Goal: Task Accomplishment & Management: Use online tool/utility

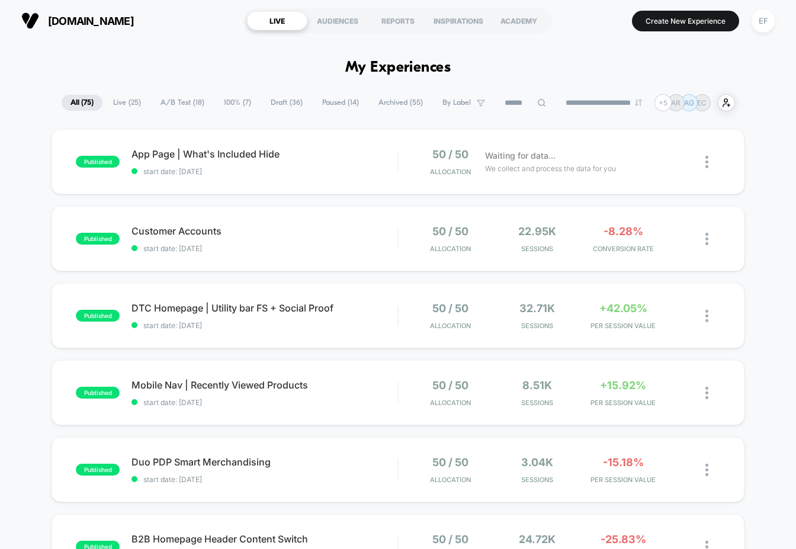
click at [275, 106] on span "Draft ( 36 )" at bounding box center [287, 103] width 50 height 16
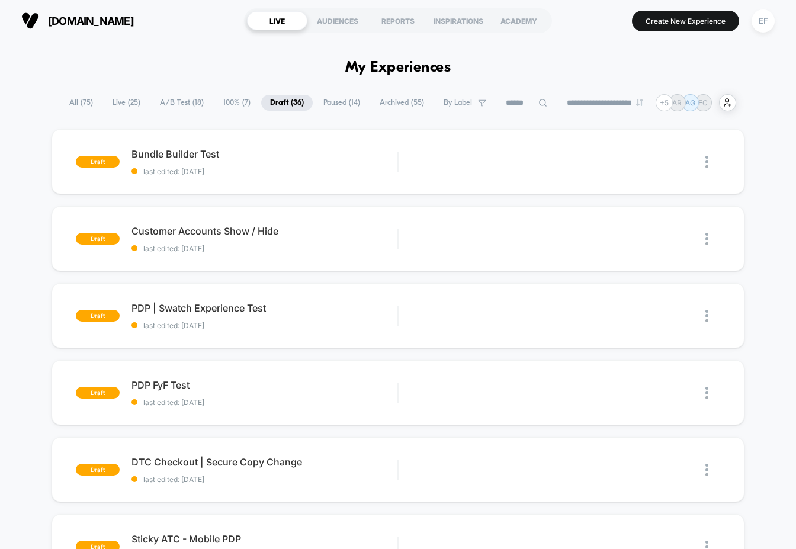
click at [336, 104] on span "Paused ( 14 )" at bounding box center [341, 103] width 54 height 16
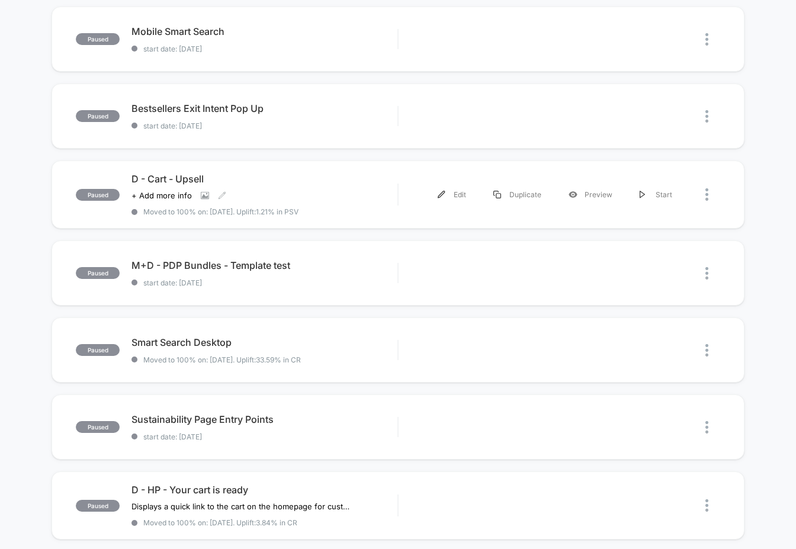
scroll to position [278, 0]
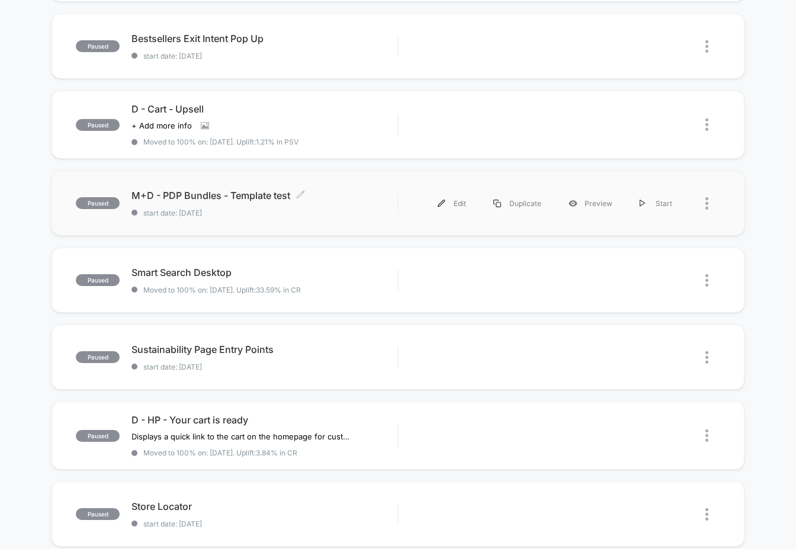
click at [316, 210] on span "start date: 8/27/2025" at bounding box center [264, 212] width 266 height 9
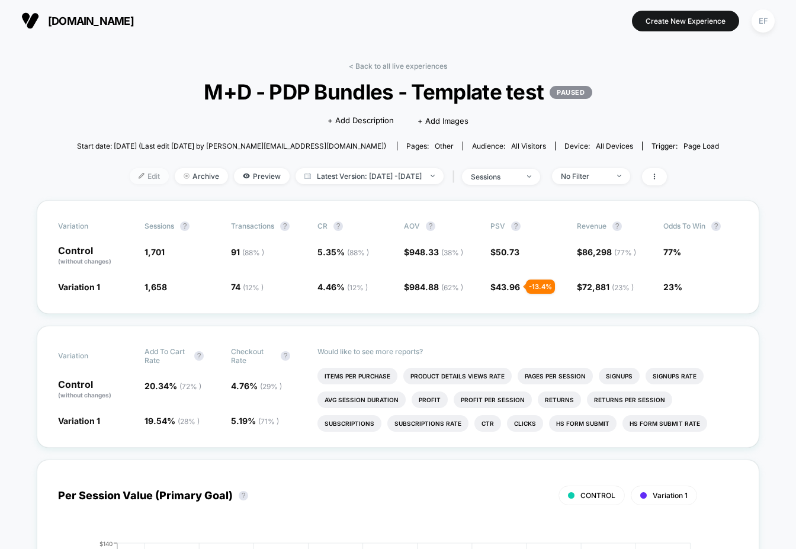
click at [139, 175] on img at bounding box center [142, 176] width 6 height 6
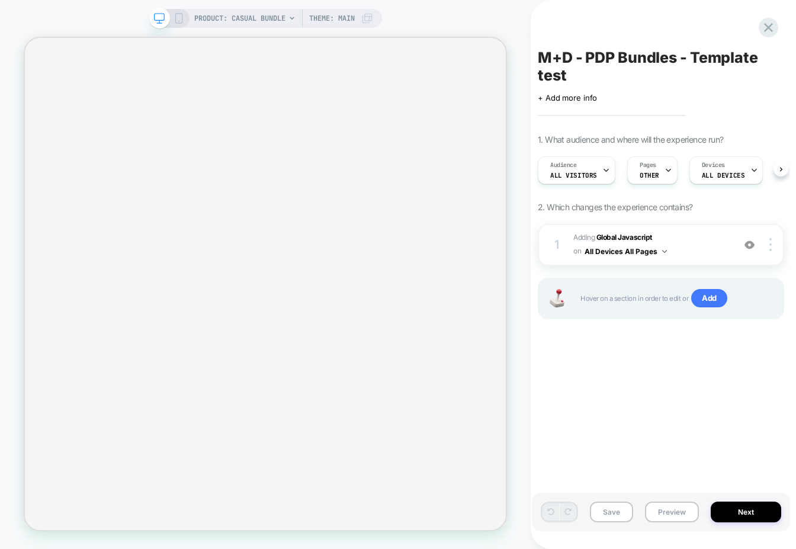
scroll to position [0, 1]
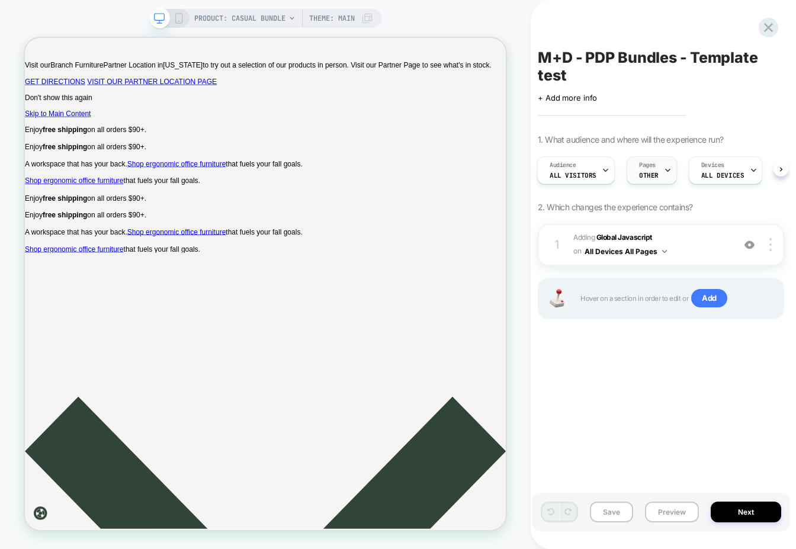
click at [649, 170] on div "Pages OTHER" at bounding box center [648, 170] width 43 height 27
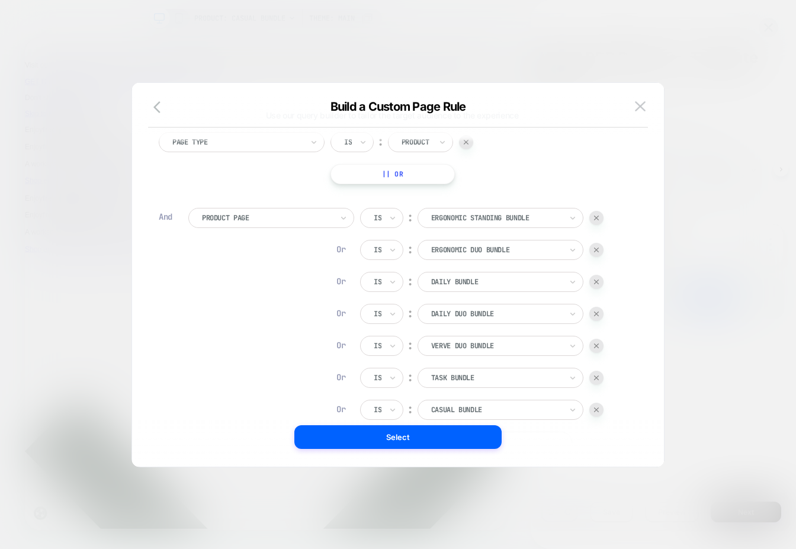
scroll to position [0, 0]
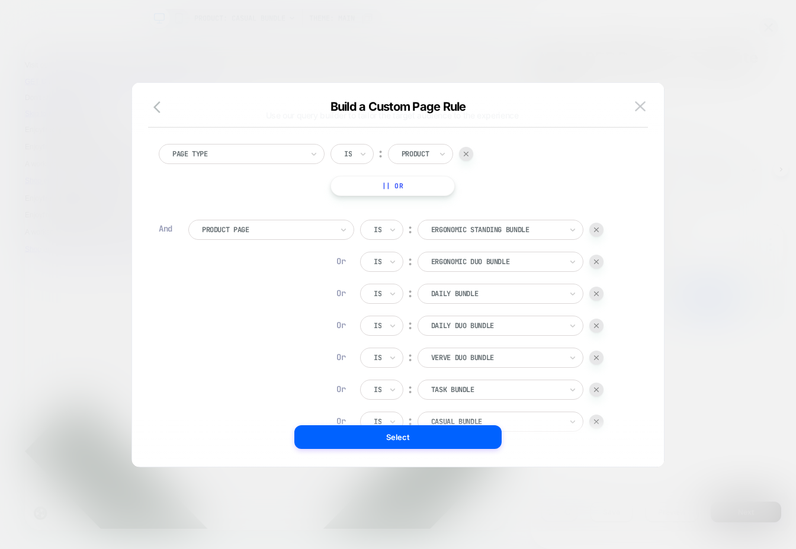
click at [735, 266] on div at bounding box center [398, 274] width 796 height 549
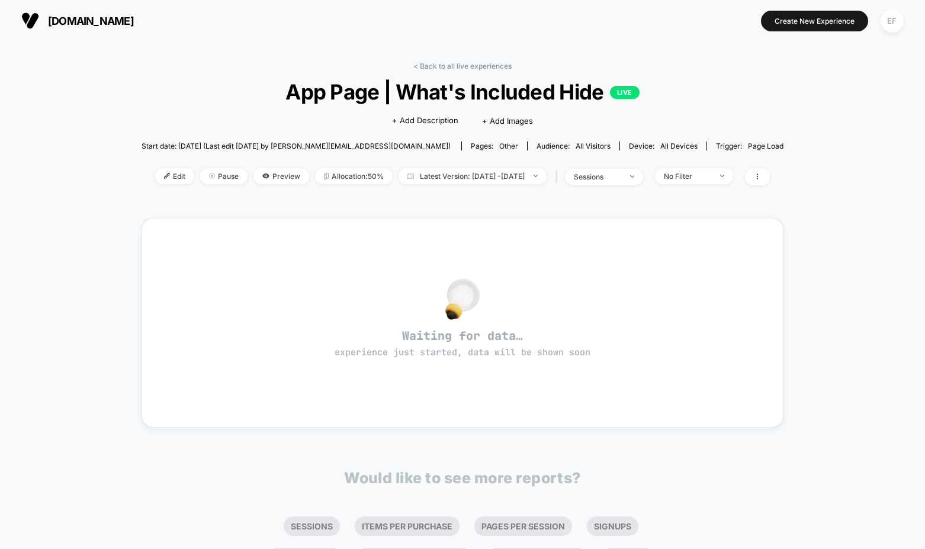
drag, startPoint x: 439, startPoint y: 63, endPoint x: 449, endPoint y: 66, distance: 10.5
click at [439, 63] on link "< Back to all live experiences" at bounding box center [462, 66] width 98 height 9
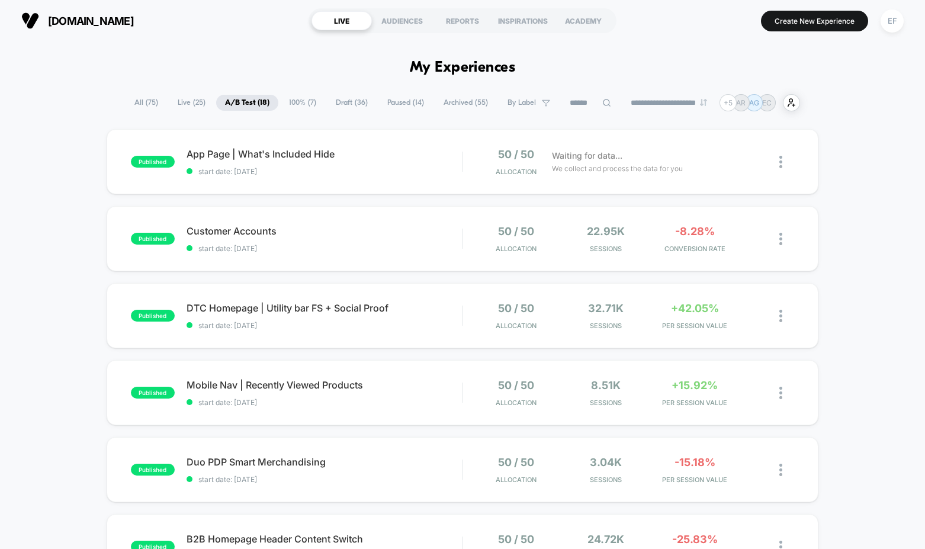
click at [344, 102] on span "Draft ( 36 )" at bounding box center [352, 103] width 50 height 16
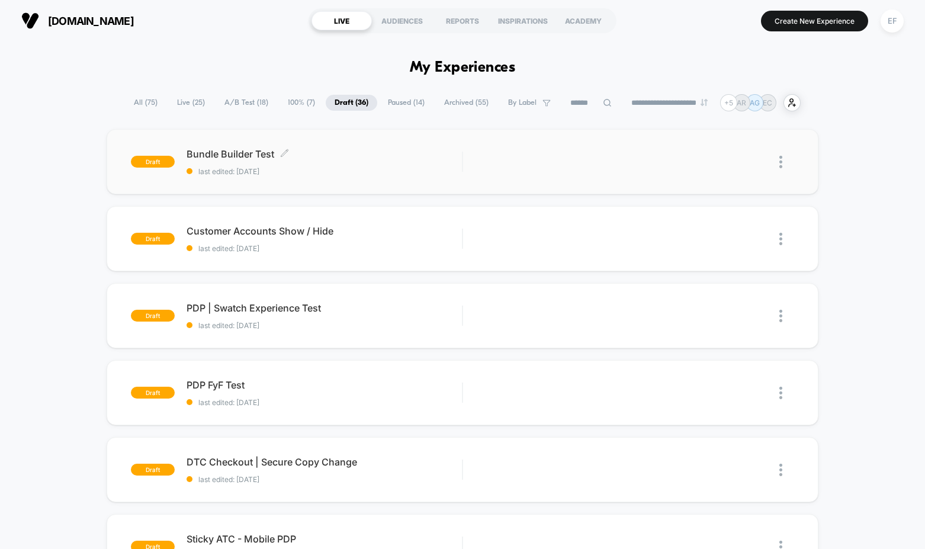
click at [395, 168] on span "last edited: [DATE]" at bounding box center [324, 171] width 276 height 9
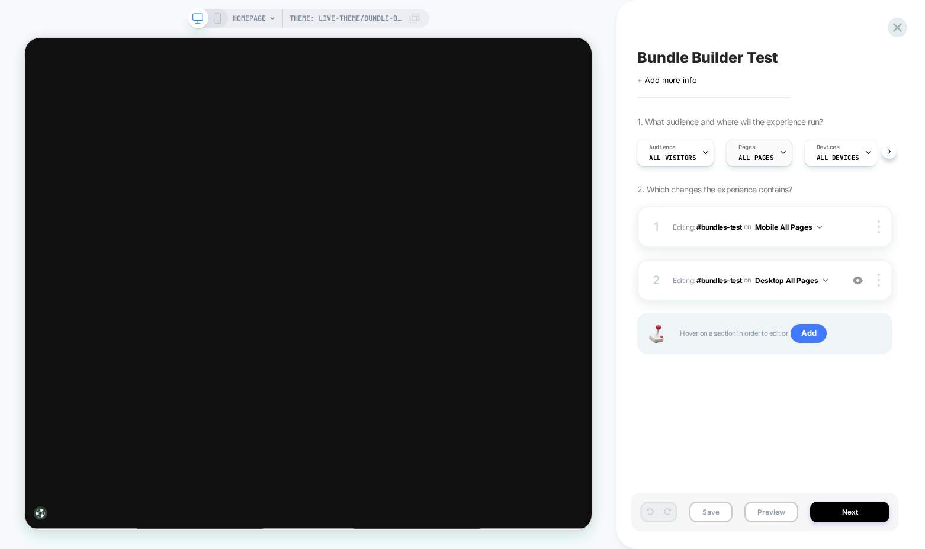
click at [760, 155] on span "ALL PAGES" at bounding box center [755, 157] width 35 height 8
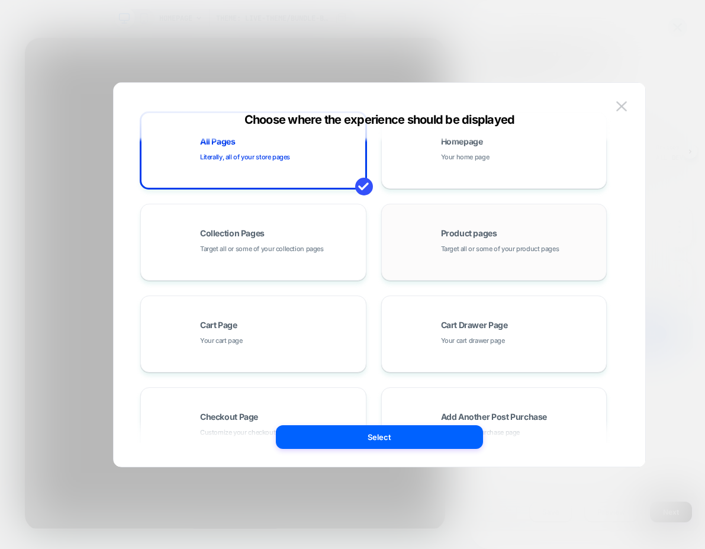
scroll to position [30, 0]
click at [434, 237] on div "Product pages Target all or some of your product pages" at bounding box center [494, 242] width 213 height 65
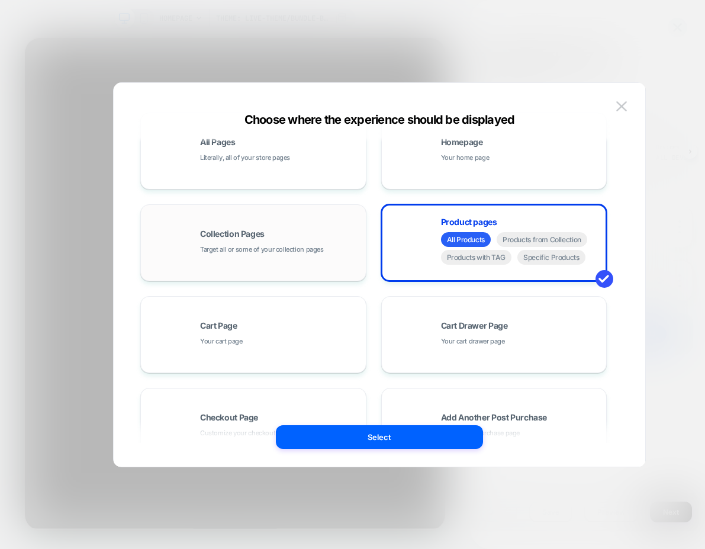
click at [569, 261] on span "Specific Products" at bounding box center [551, 257] width 68 height 15
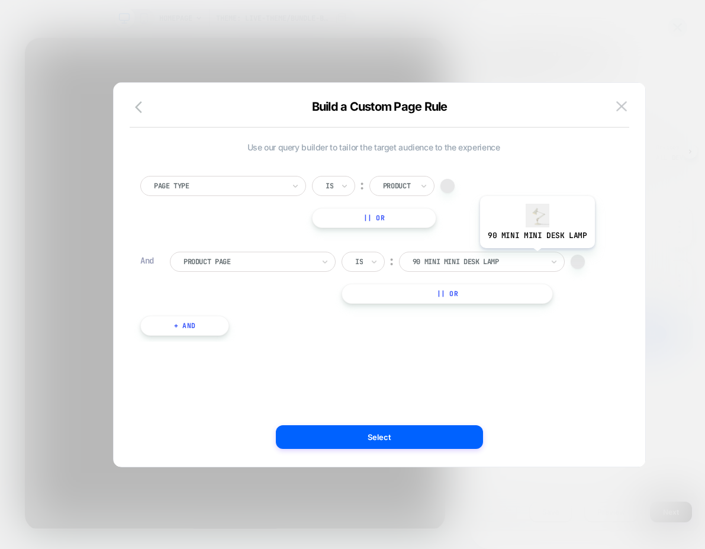
scroll to position [0, 0]
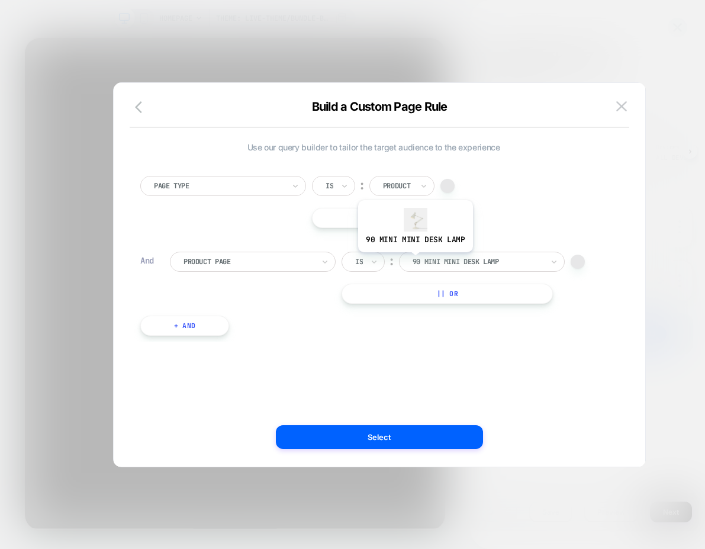
click at [456, 263] on div at bounding box center [478, 261] width 130 height 11
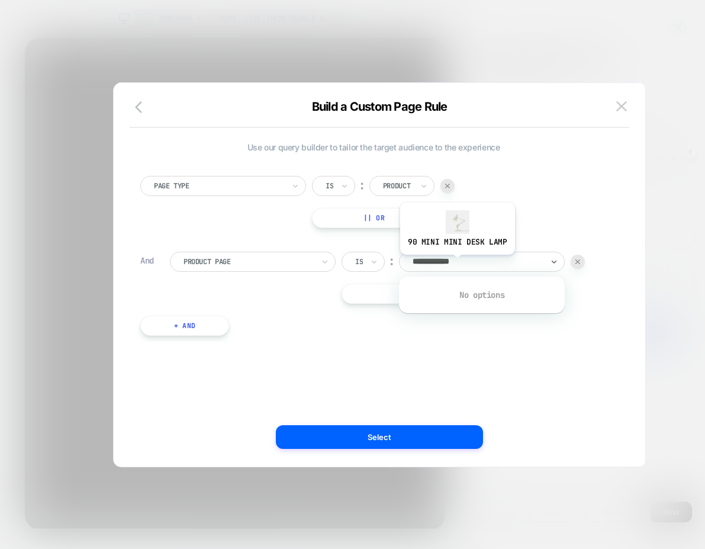
type input "**********"
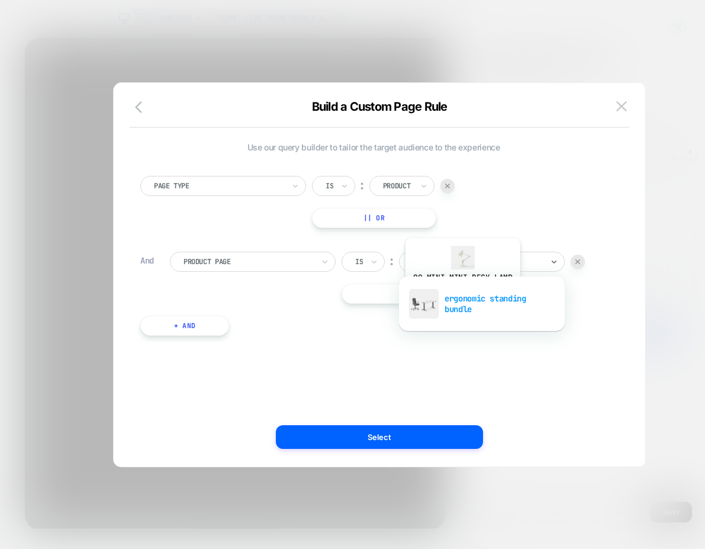
click at [462, 299] on div "ergonomic standing bundle" at bounding box center [482, 304] width 154 height 38
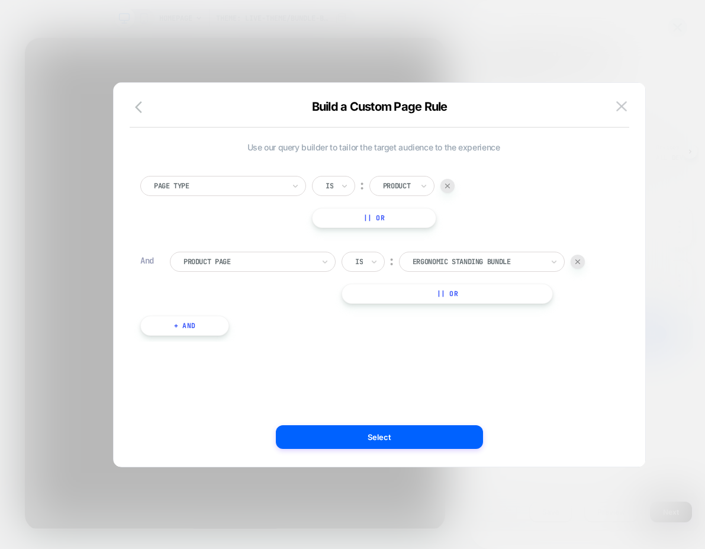
click at [403, 296] on button "|| Or" at bounding box center [447, 294] width 211 height 20
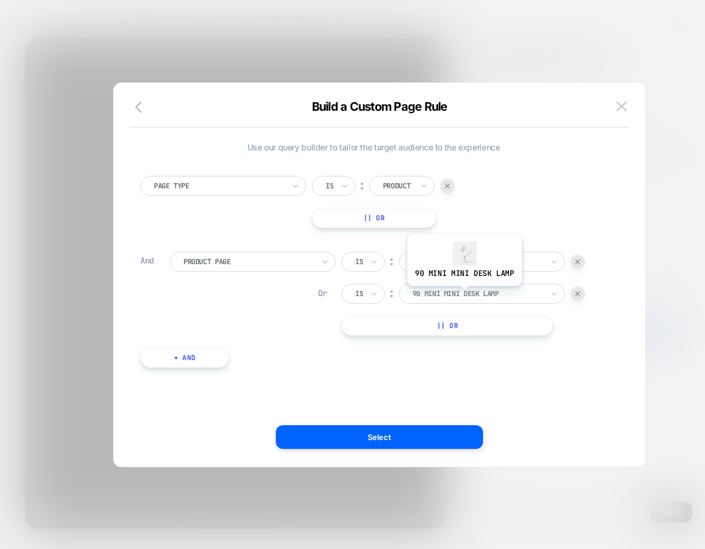
click at [464, 295] on div at bounding box center [478, 293] width 130 height 11
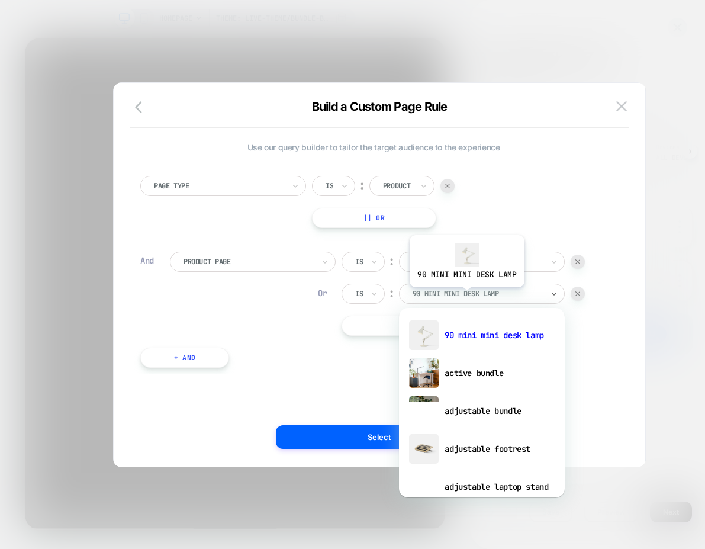
scroll to position [1, 0]
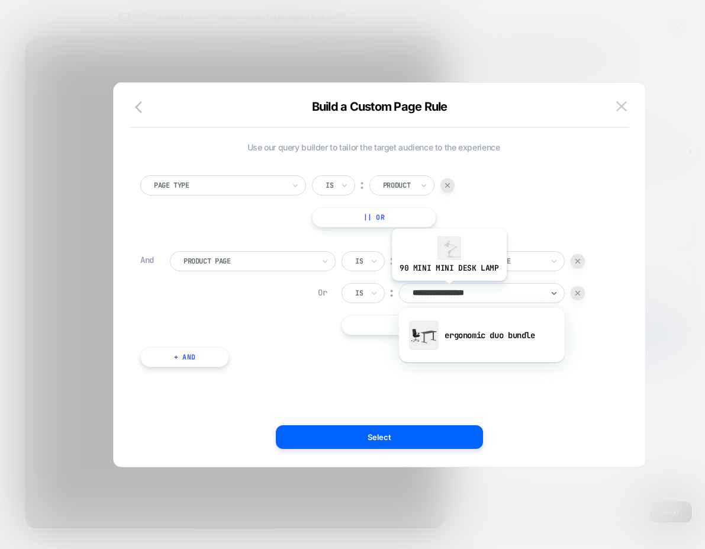
type input "**********"
click at [450, 319] on div "ergonomic duo bundle" at bounding box center [482, 335] width 154 height 38
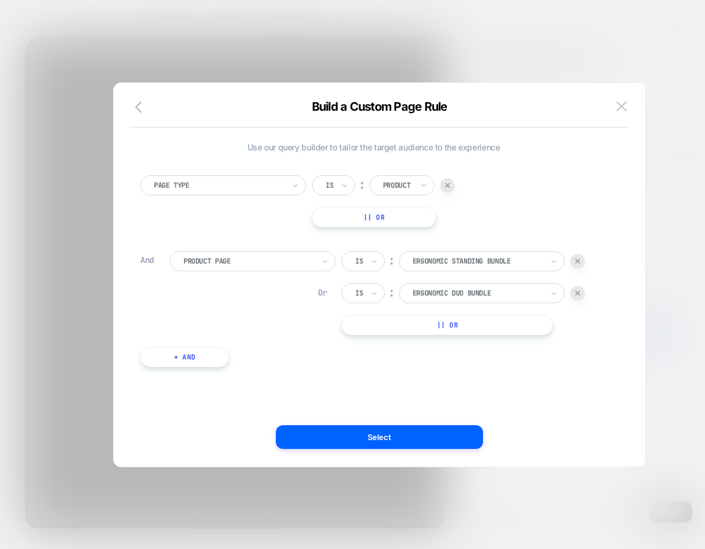
click at [471, 328] on button "|| Or" at bounding box center [447, 325] width 211 height 20
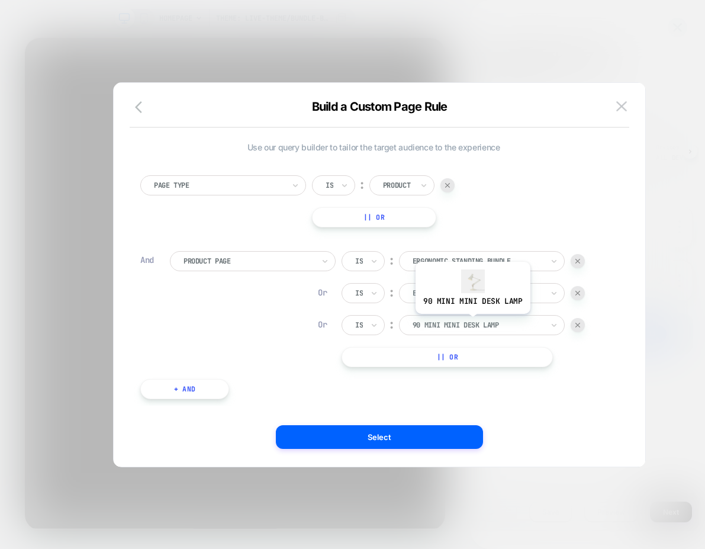
click at [472, 323] on div at bounding box center [478, 325] width 130 height 11
type input "**********"
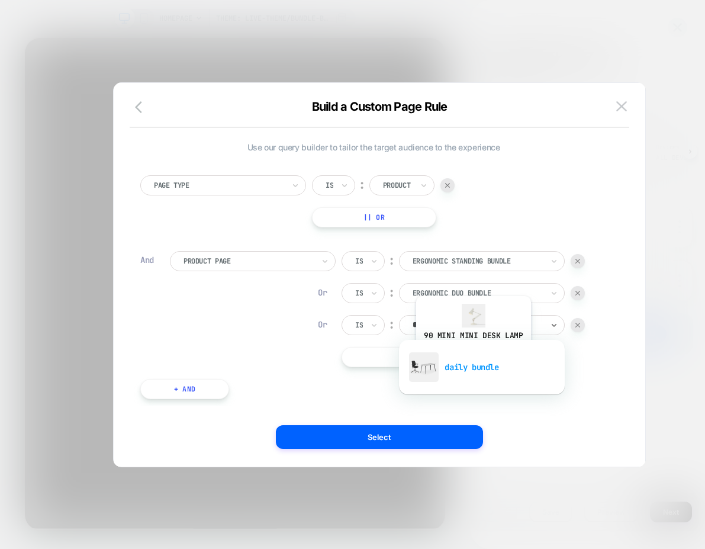
click at [472, 357] on div "daily bundle" at bounding box center [482, 367] width 154 height 38
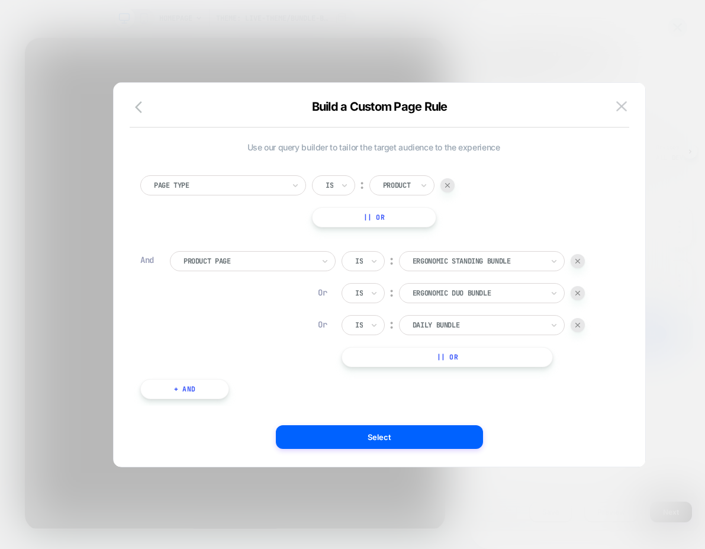
click at [470, 362] on button "|| Or" at bounding box center [447, 357] width 211 height 20
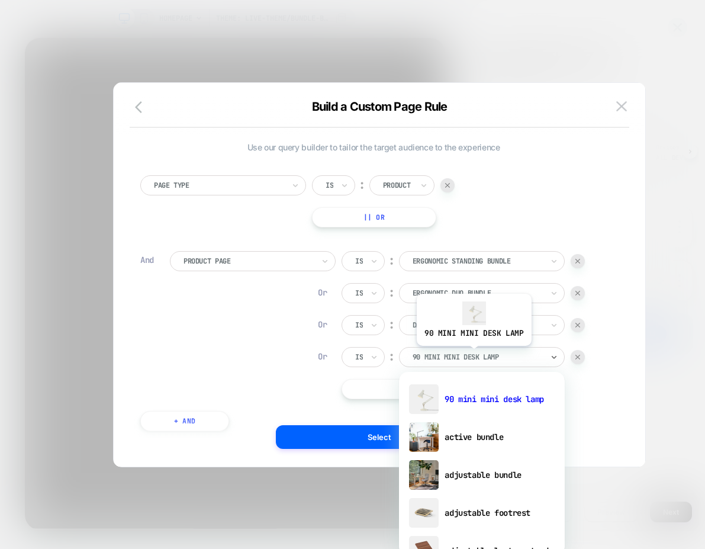
click at [473, 355] on div at bounding box center [478, 357] width 130 height 11
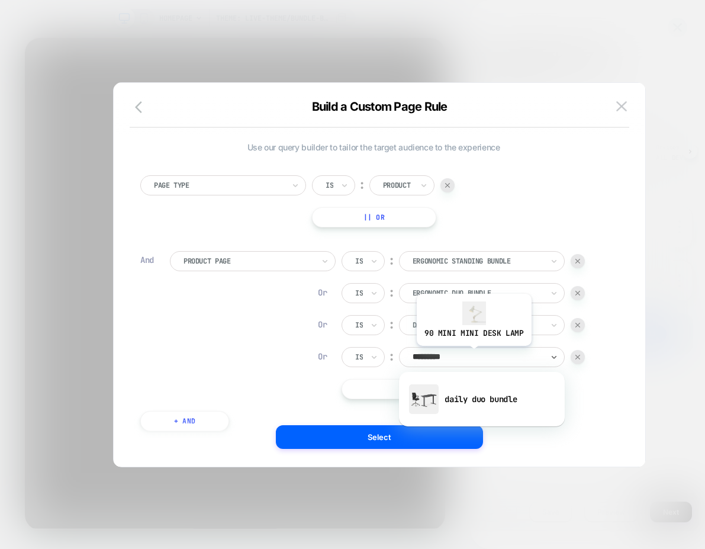
type input "*********"
click at [464, 383] on div "daily duo bundle" at bounding box center [482, 399] width 154 height 38
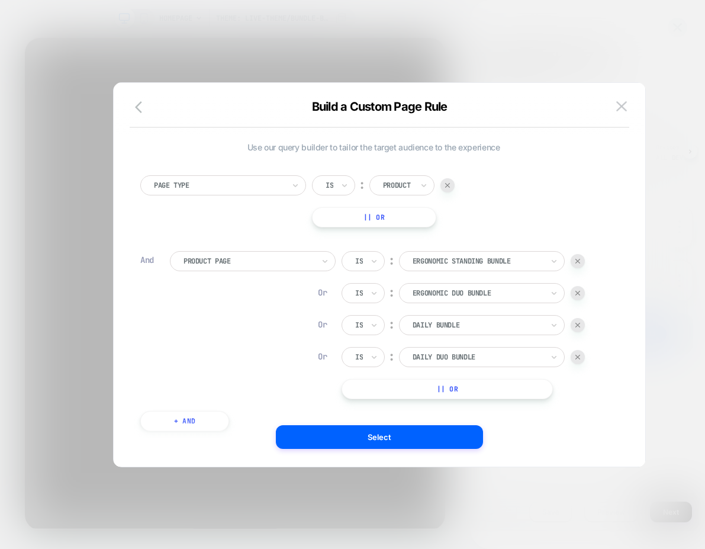
click at [463, 395] on button "|| Or" at bounding box center [447, 389] width 211 height 20
click at [461, 392] on div at bounding box center [478, 389] width 130 height 11
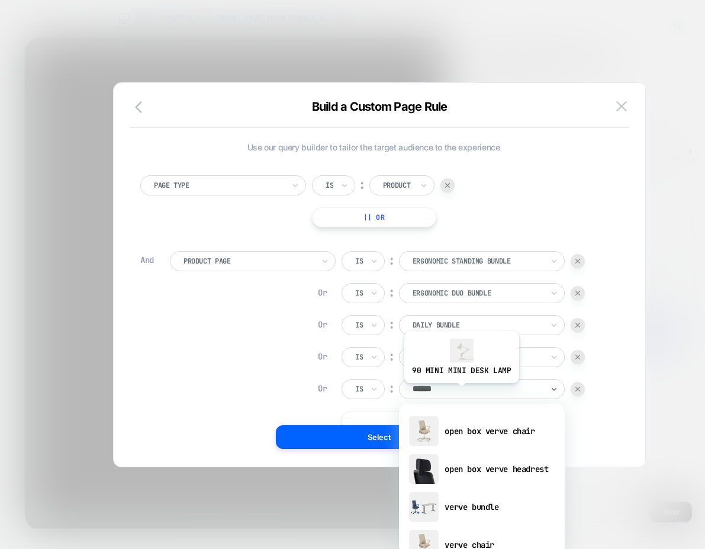
type input "*******"
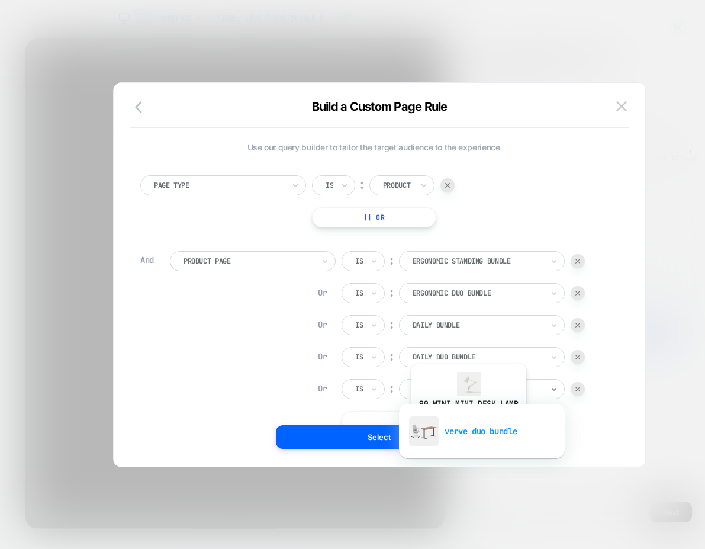
click at [468, 425] on div "verve duo bundle" at bounding box center [482, 431] width 154 height 38
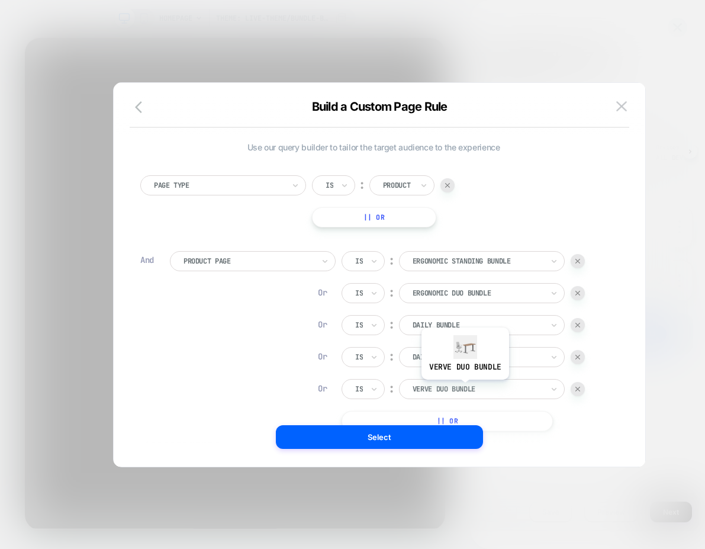
scroll to position [12, 0]
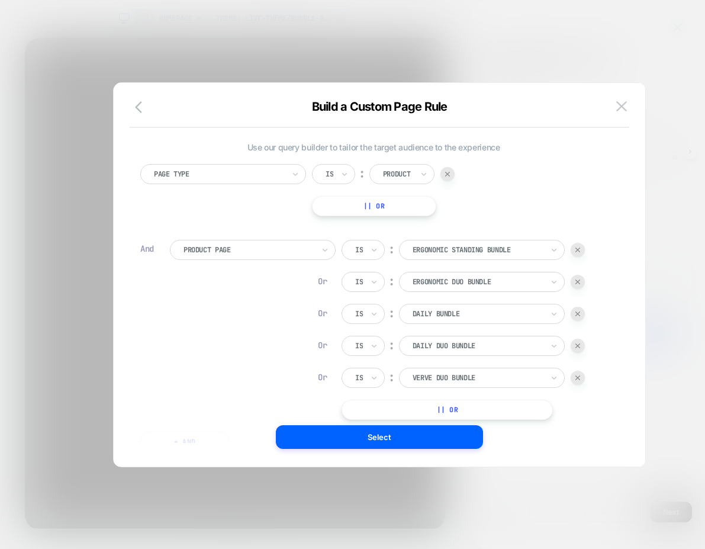
click at [472, 407] on button "|| Or" at bounding box center [447, 410] width 211 height 20
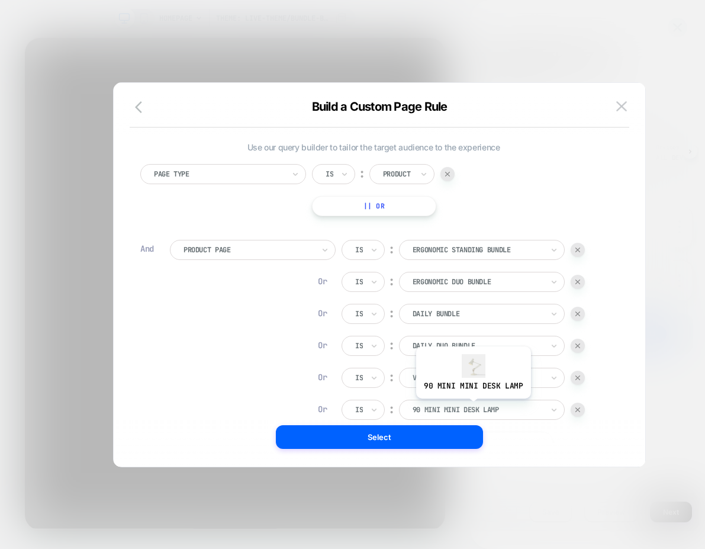
click at [472, 407] on div at bounding box center [478, 409] width 130 height 11
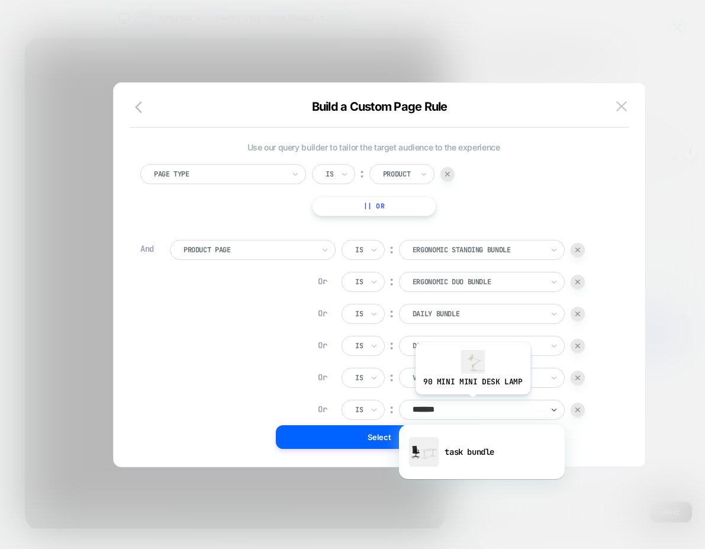
type input "********"
drag, startPoint x: 464, startPoint y: 440, endPoint x: 536, endPoint y: 435, distance: 72.4
click at [464, 440] on div "task bundle" at bounding box center [482, 452] width 154 height 38
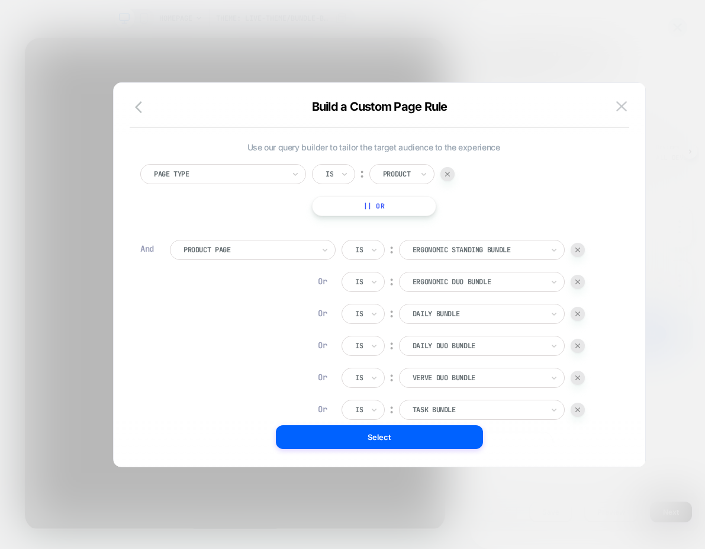
scroll to position [100, 0]
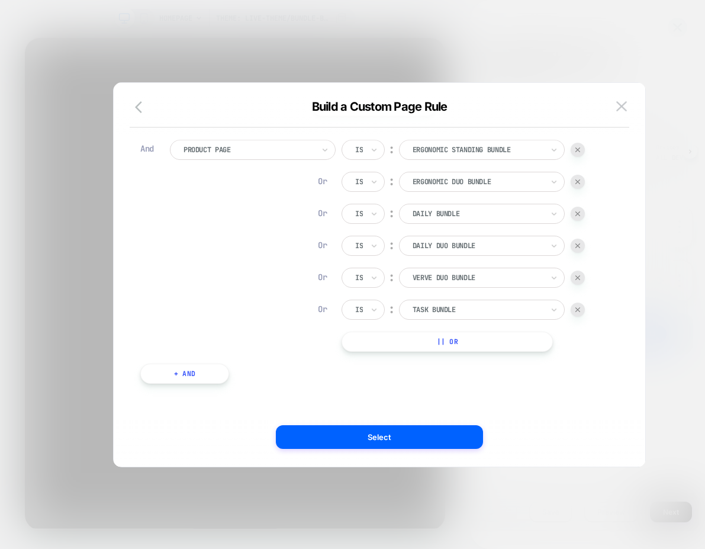
click at [380, 340] on button "|| Or" at bounding box center [447, 342] width 211 height 20
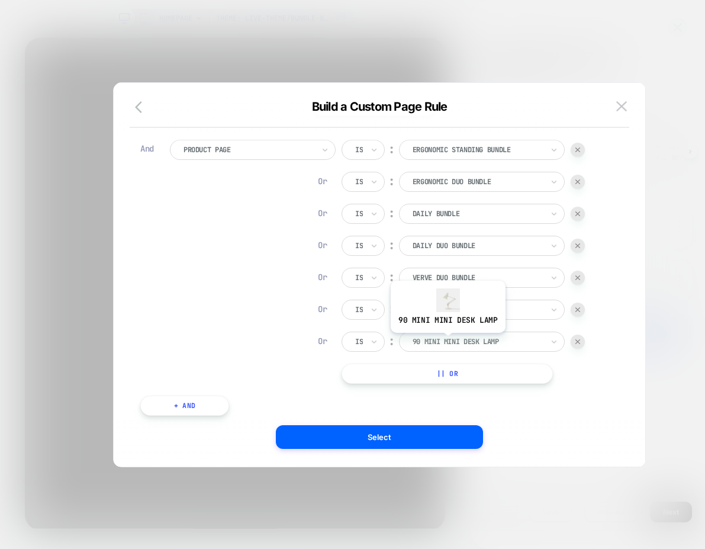
click at [447, 342] on div at bounding box center [478, 341] width 130 height 11
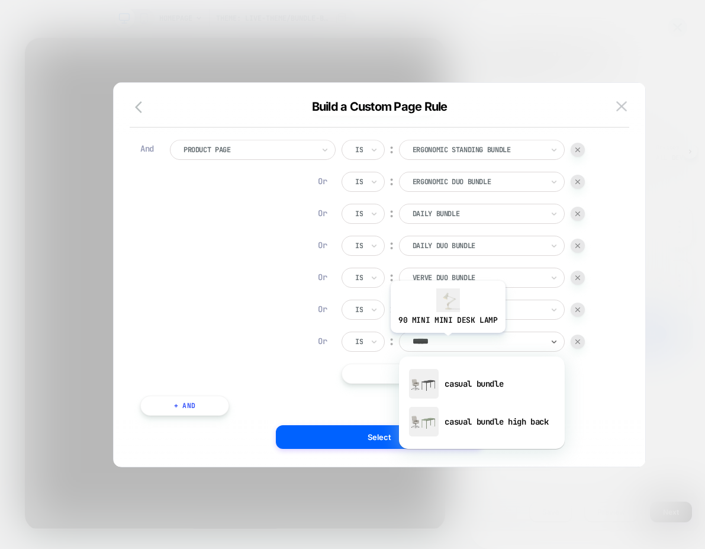
type input "******"
click at [451, 374] on div "casual bundle" at bounding box center [482, 384] width 154 height 38
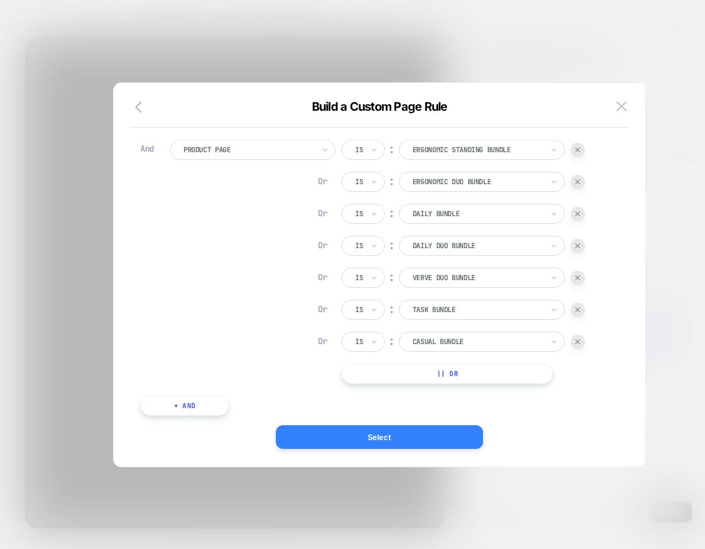
click at [432, 436] on button "Select" at bounding box center [379, 437] width 207 height 24
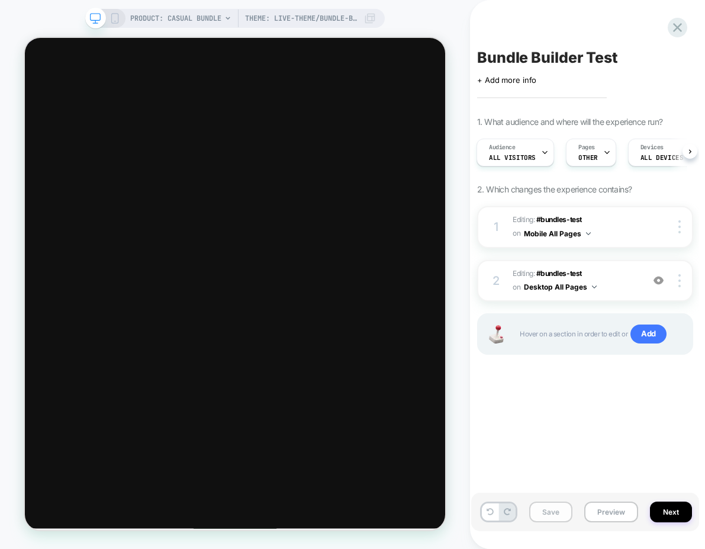
scroll to position [0, 1]
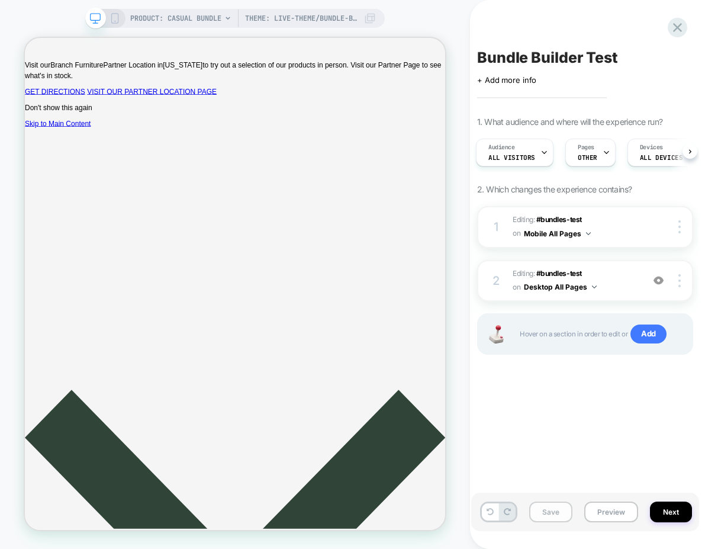
click at [541, 512] on button "Save" at bounding box center [550, 511] width 43 height 21
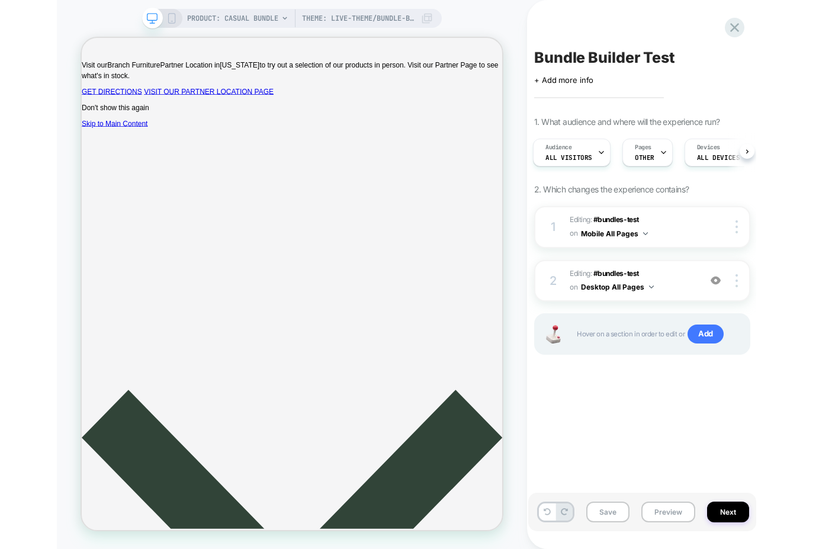
scroll to position [0, 0]
